Goal: Task Accomplishment & Management: Use online tool/utility

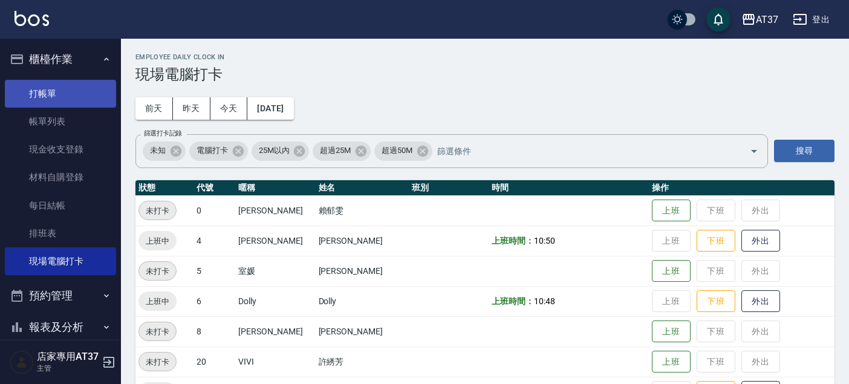
scroll to position [134, 0]
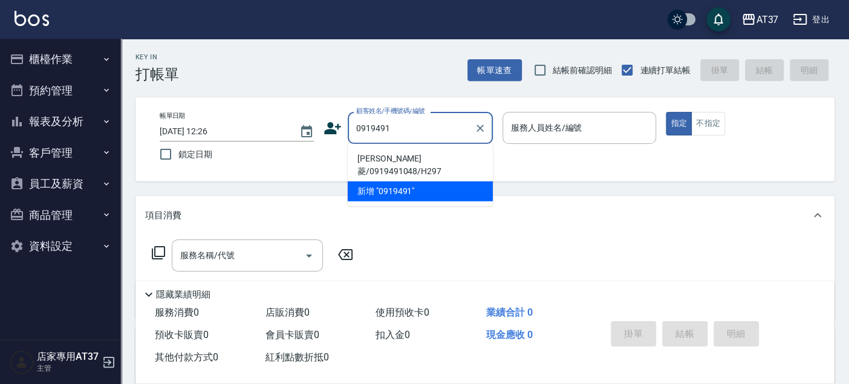
click at [414, 157] on li "[PERSON_NAME]菱/0919491048/H297" at bounding box center [420, 165] width 145 height 33
type input "[PERSON_NAME]菱/0919491048/H297"
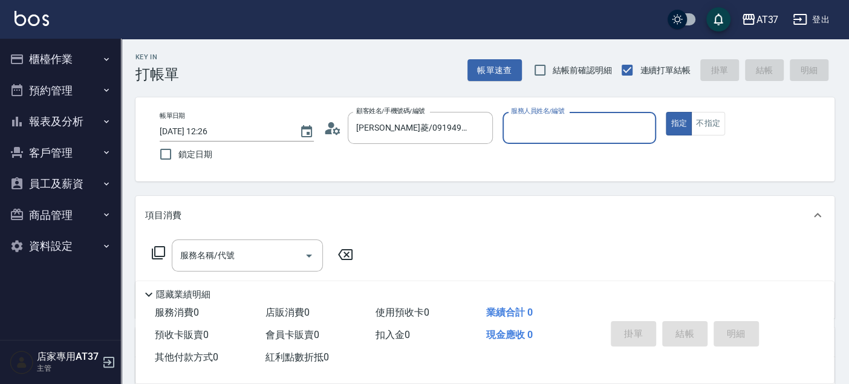
type input "[PERSON_NAME]-4"
click at [226, 254] on div "服務名稱/代號 服務名稱/代號" at bounding box center [247, 256] width 151 height 32
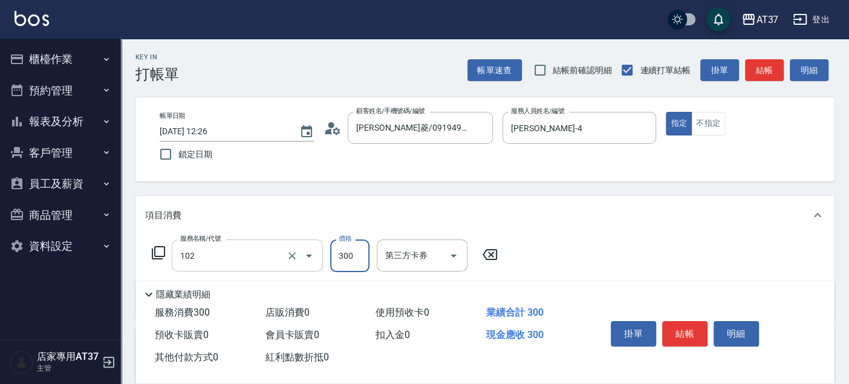
type input "精油洗髮(102)"
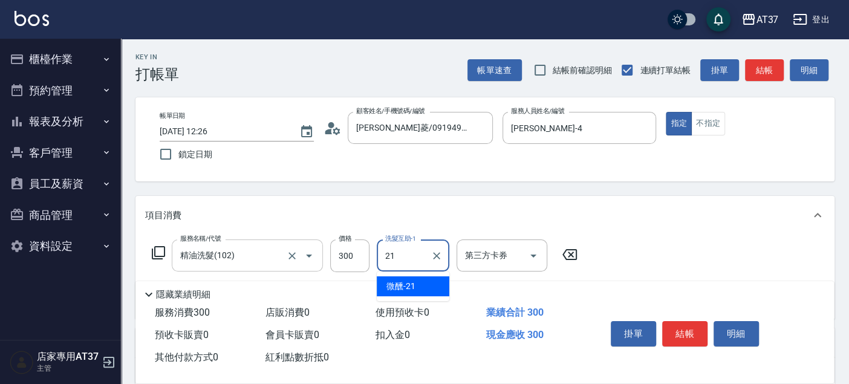
type input "微醺-21"
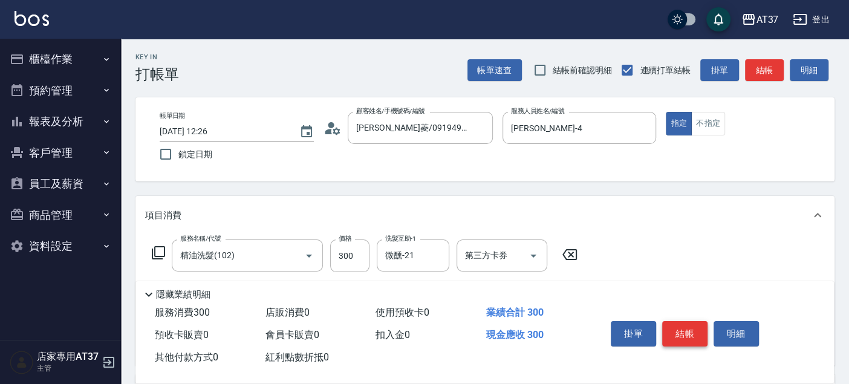
click at [693, 326] on button "結帳" at bounding box center [684, 333] width 45 height 25
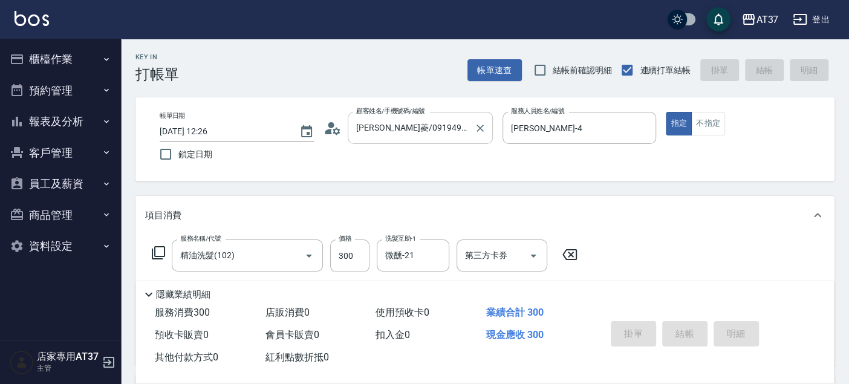
type input "2025/09/07 12:27"
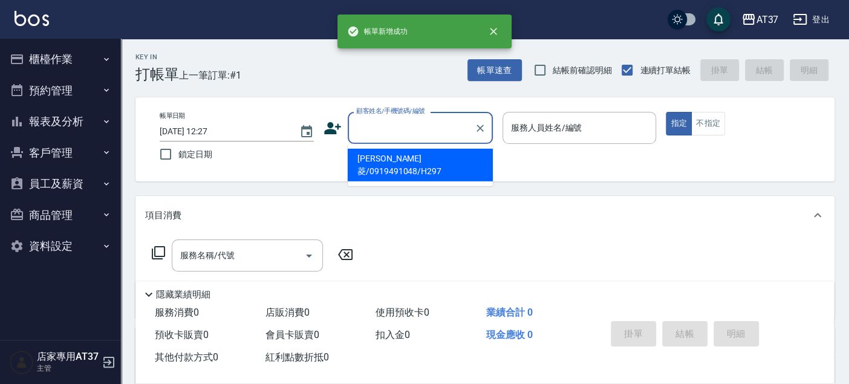
click at [404, 124] on input "顧客姓名/手機號碼/編號" at bounding box center [411, 127] width 116 height 21
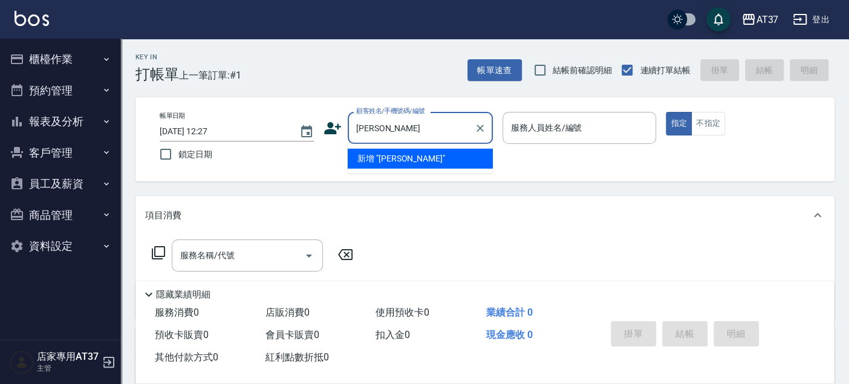
click at [400, 154] on li "新增 "蕭品品"" at bounding box center [420, 159] width 145 height 20
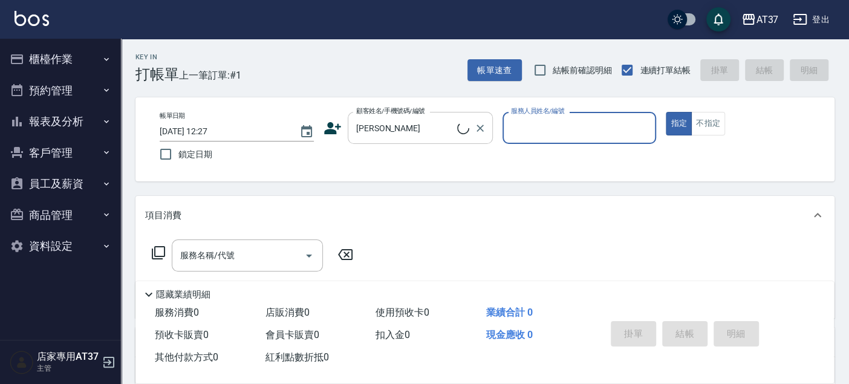
click at [403, 133] on input "蕭品品" at bounding box center [405, 127] width 104 height 21
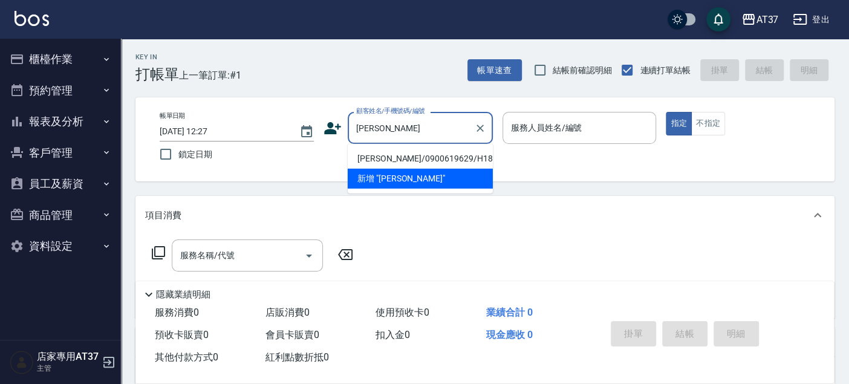
click at [402, 160] on li "蕭品睿/0900619629/H189" at bounding box center [420, 159] width 145 height 20
type input "蕭品睿/0900619629/H189"
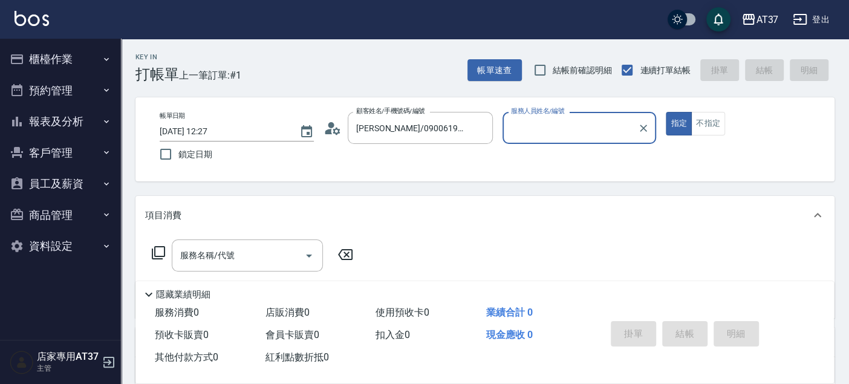
type input "Hannah-4"
click at [249, 258] on input "服務名稱/代號" at bounding box center [238, 255] width 122 height 21
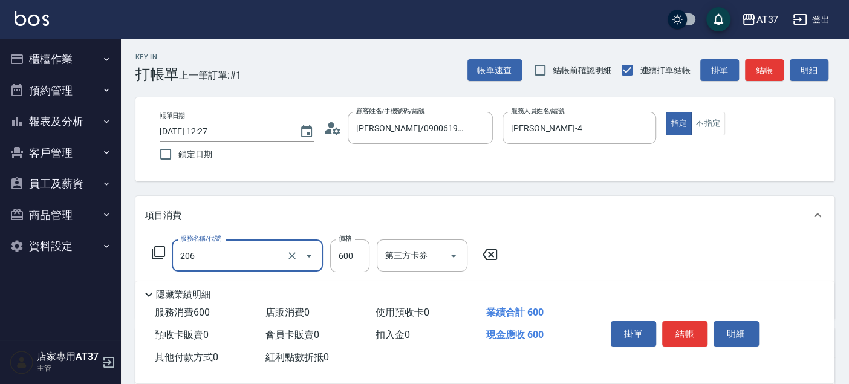
type input "A精油洗+剪(206)"
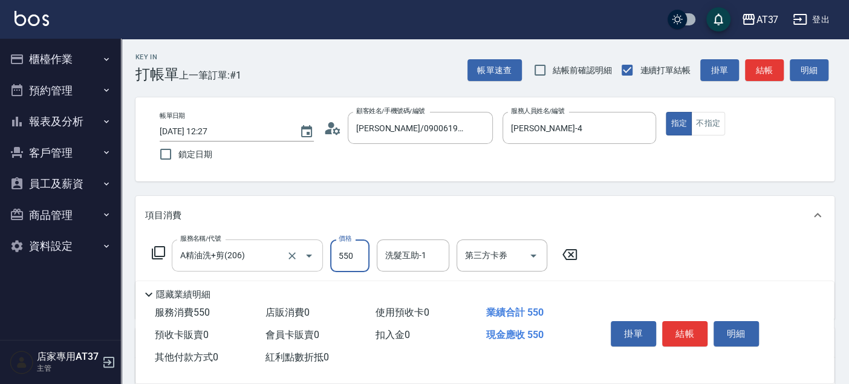
type input "550"
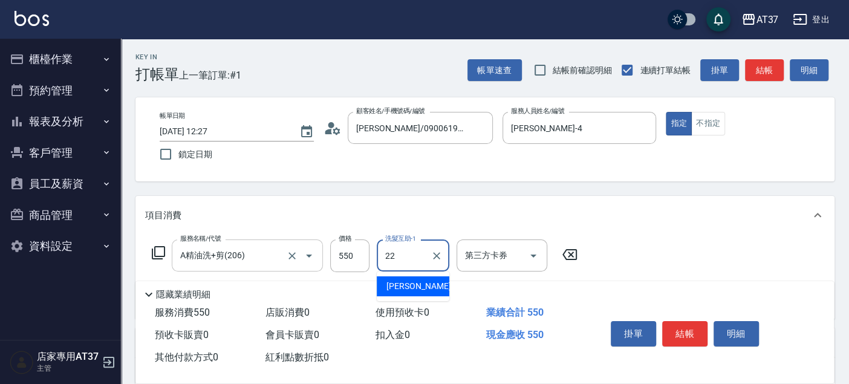
type input "威廉-22"
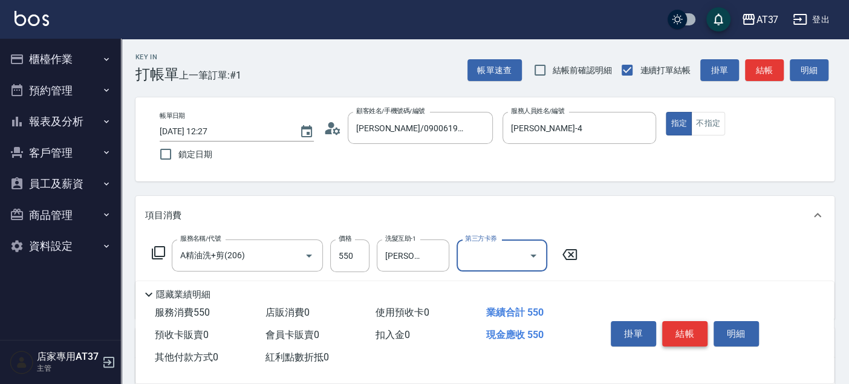
click at [693, 330] on button "結帳" at bounding box center [684, 333] width 45 height 25
